Goal: Task Accomplishment & Management: Manage account settings

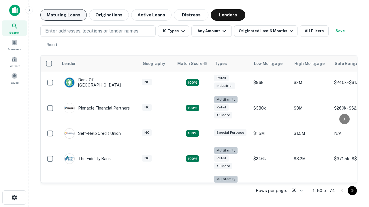
click at [63, 15] on button "Maturing Loans" at bounding box center [63, 15] width 46 height 12
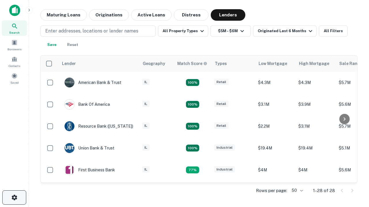
click at [14, 198] on icon "button" at bounding box center [14, 197] width 7 height 7
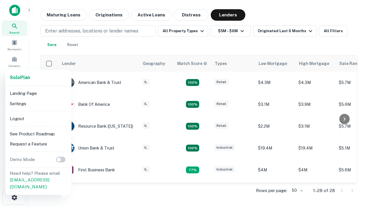
click at [38, 119] on li "Logout" at bounding box center [38, 119] width 62 height 10
